Goal: Task Accomplishment & Management: Complete application form

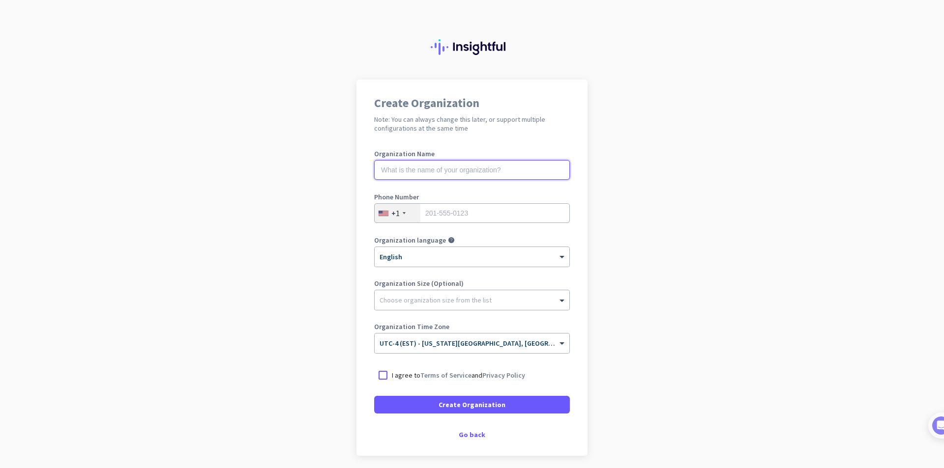
click at [434, 171] on input "text" at bounding box center [472, 170] width 196 height 20
type input "Mercor"
click at [380, 373] on div at bounding box center [383, 376] width 18 height 18
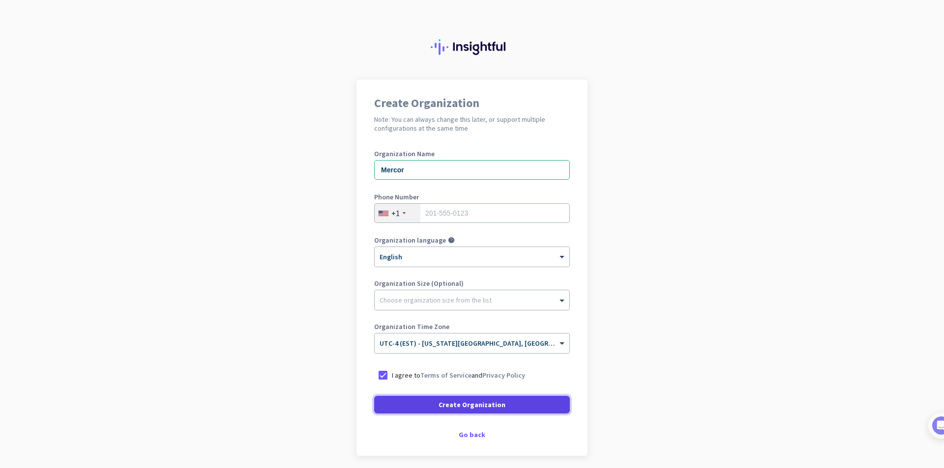
click at [489, 407] on span "Create Organization" at bounding box center [471, 405] width 67 height 10
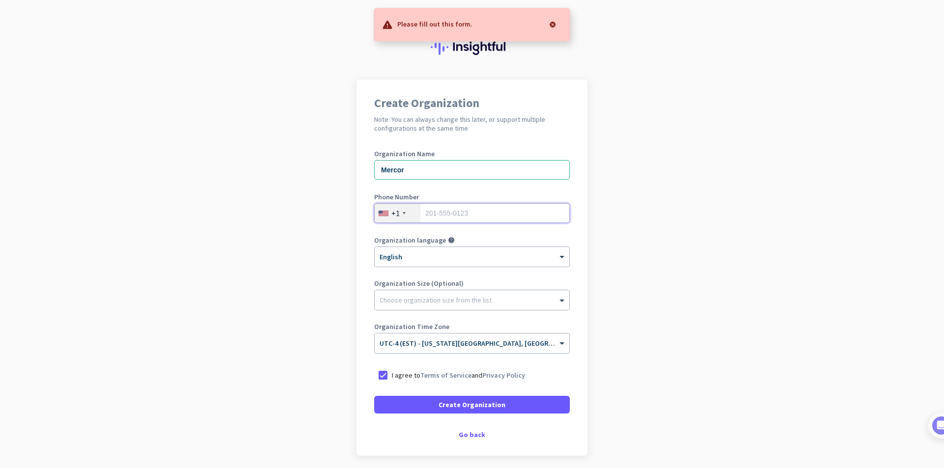
click at [443, 214] on input "tel" at bounding box center [472, 213] width 196 height 20
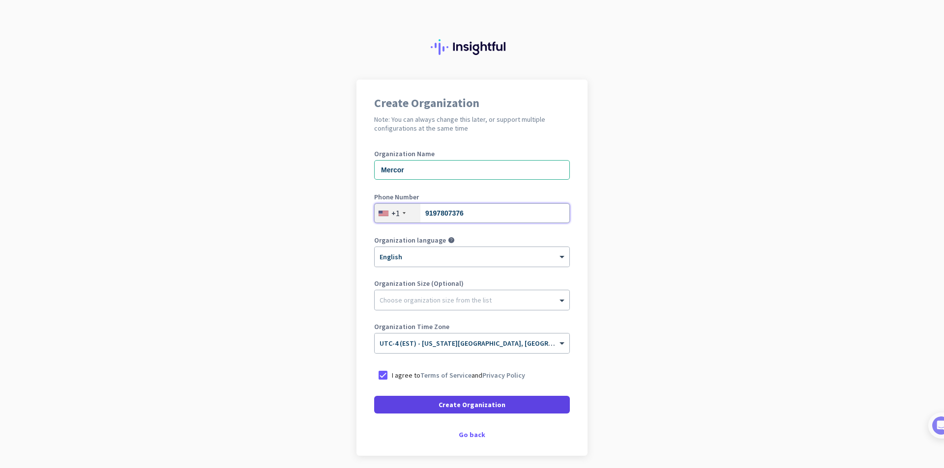
type input "9197807376"
click at [486, 403] on span "Create Organization" at bounding box center [471, 405] width 67 height 10
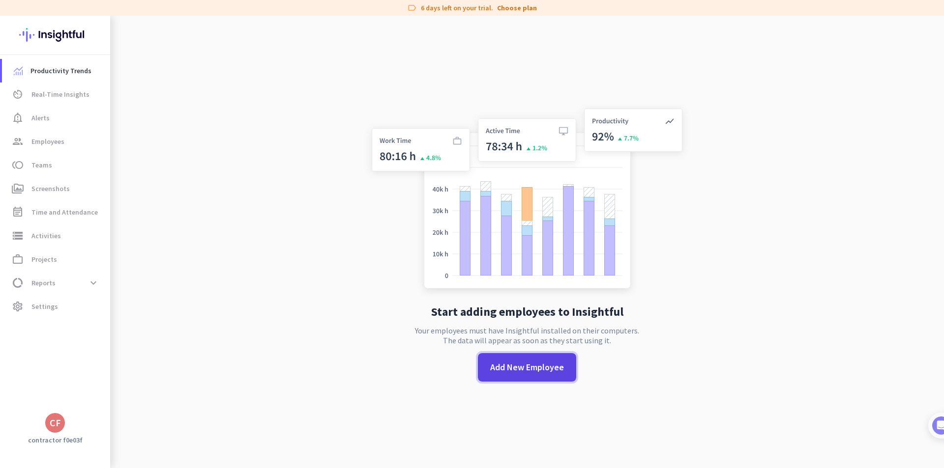
click at [544, 374] on span at bounding box center [527, 368] width 98 height 24
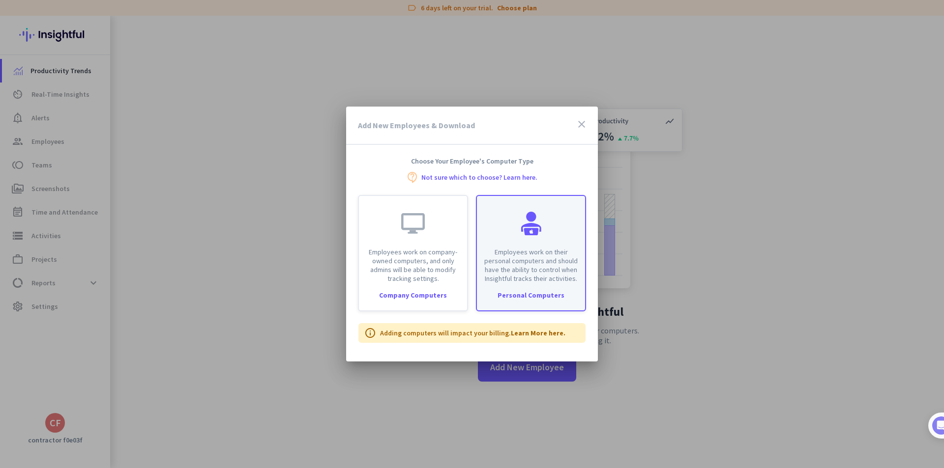
click at [545, 262] on p "Employees work on their personal computers and should have the ability to contr…" at bounding box center [531, 265] width 96 height 35
